Goal: Task Accomplishment & Management: Manage account settings

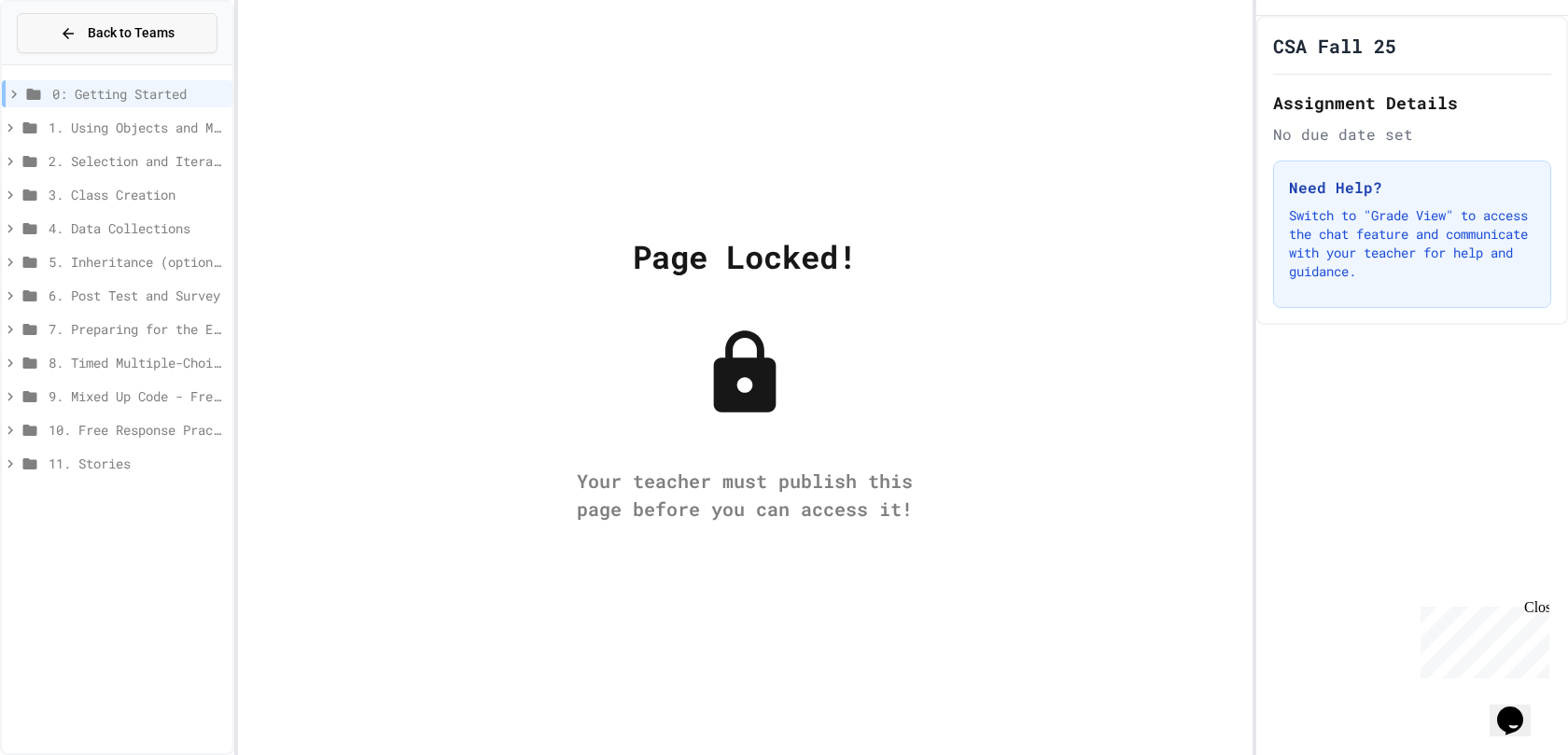
click at [123, 36] on span "Back to Teams" at bounding box center [131, 33] width 87 height 19
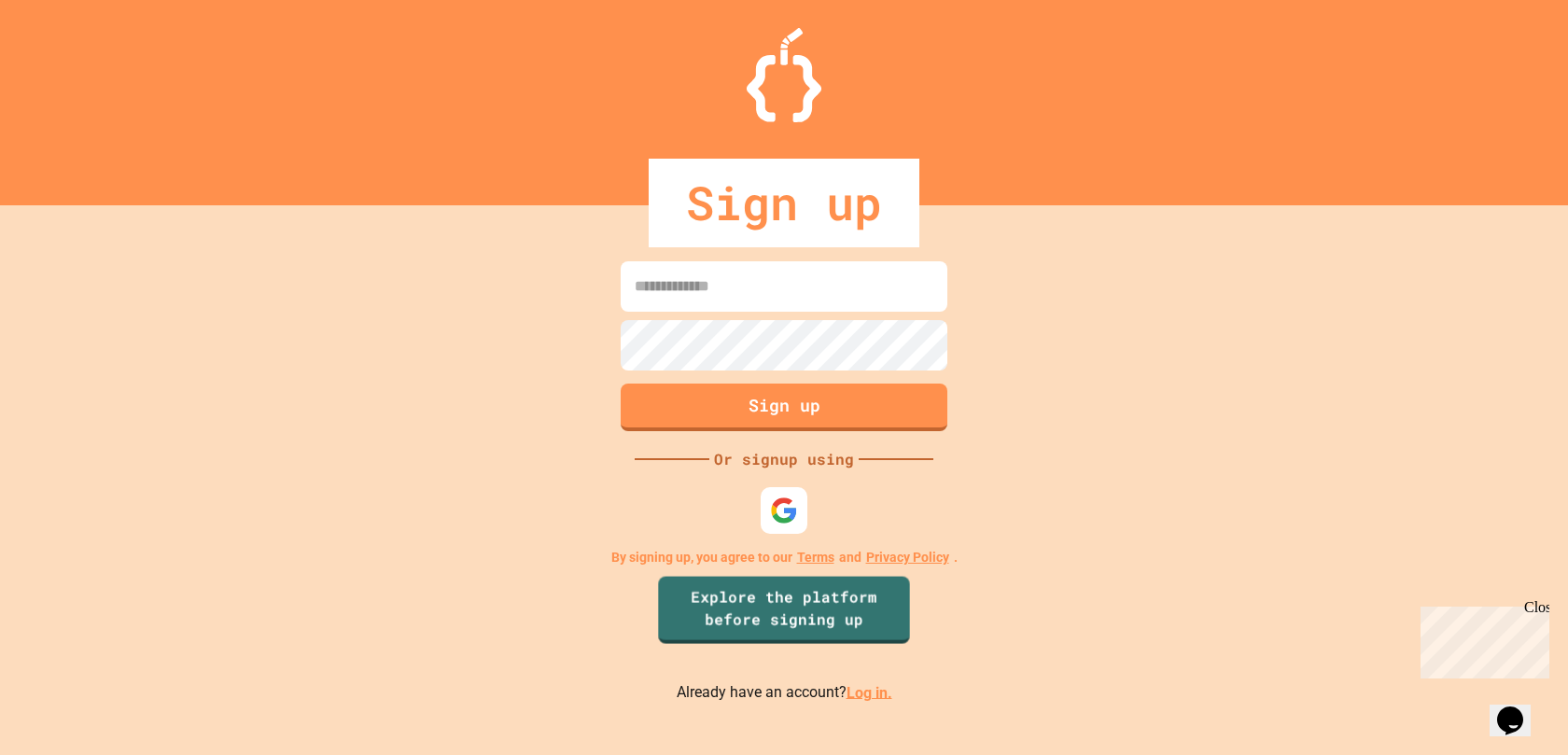
click at [862, 691] on link "Log in." at bounding box center [869, 692] width 46 height 17
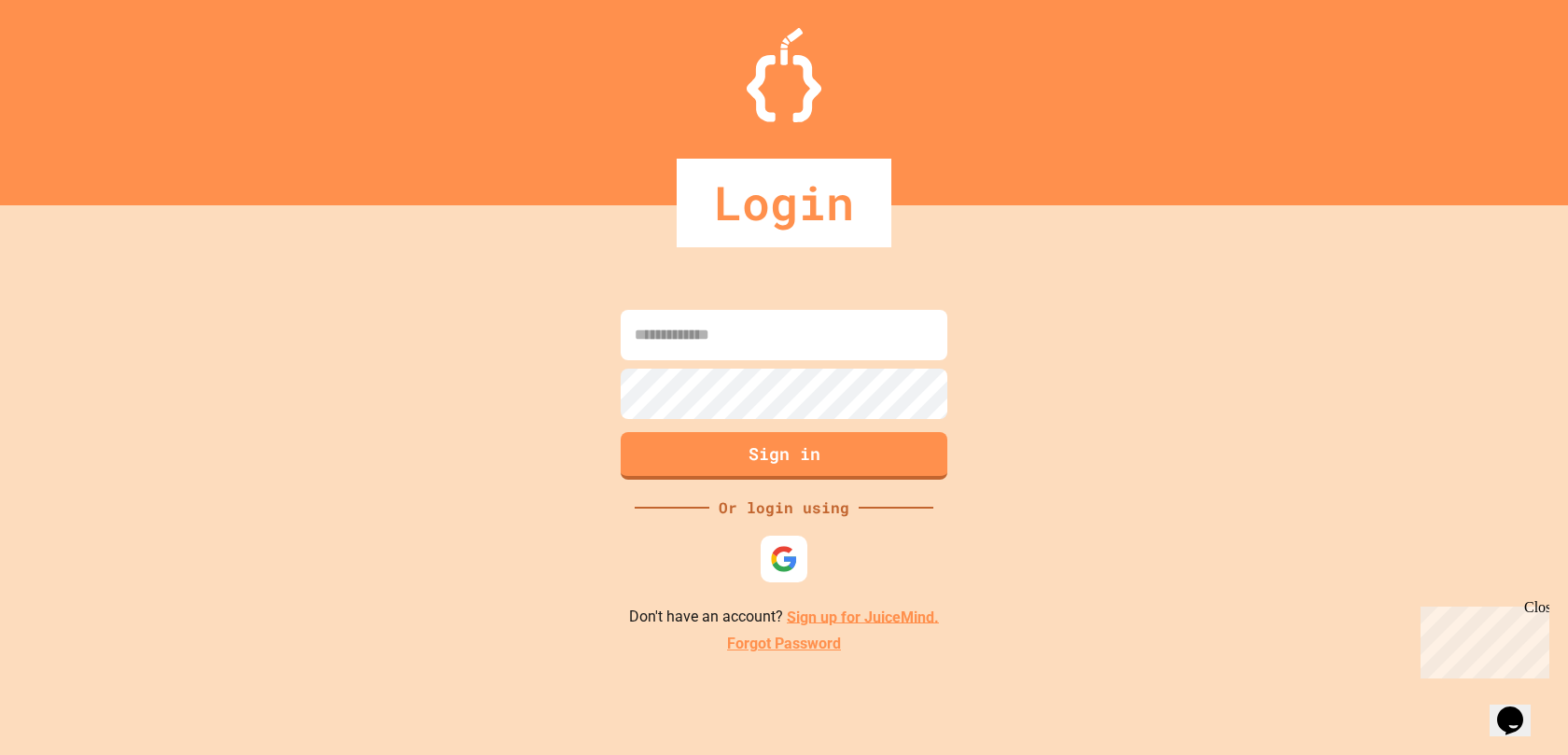
click at [755, 361] on div at bounding box center [784, 363] width 336 height 4
click at [755, 340] on input at bounding box center [784, 335] width 327 height 50
type input "**********"
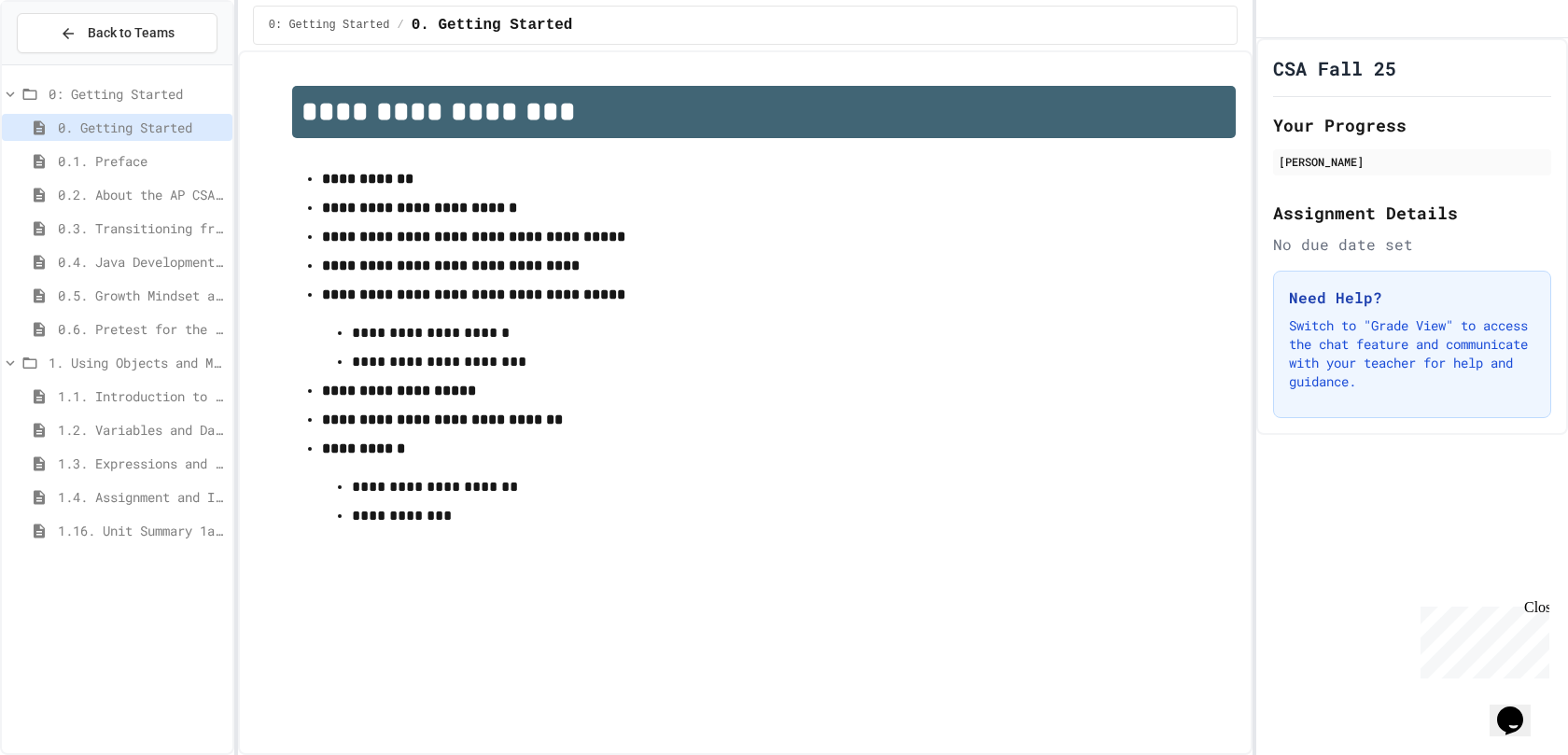
click at [154, 499] on span "1.4. Assignment and Input" at bounding box center [141, 497] width 167 height 19
